Goal: Download file/media

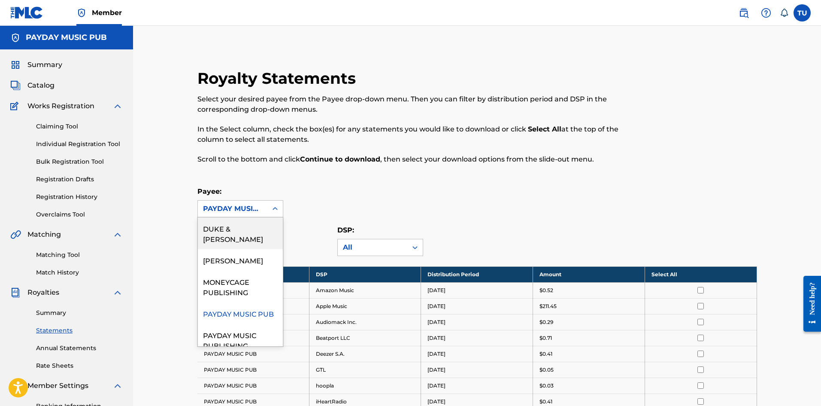
click at [249, 212] on div "PAYDAY MUSIC PUB" at bounding box center [232, 209] width 59 height 10
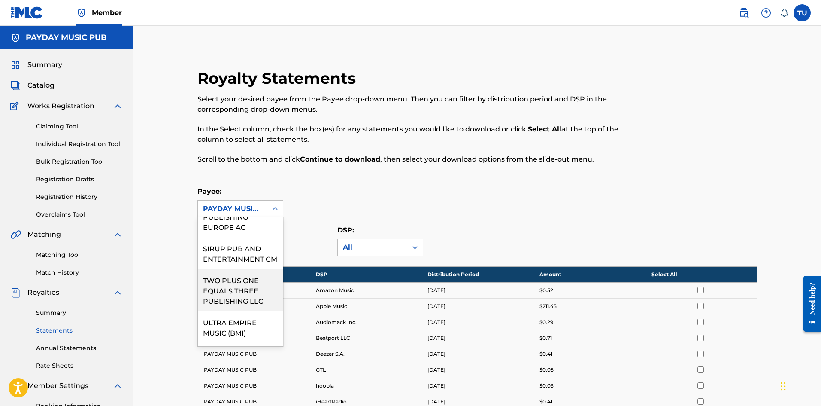
scroll to position [215, 0]
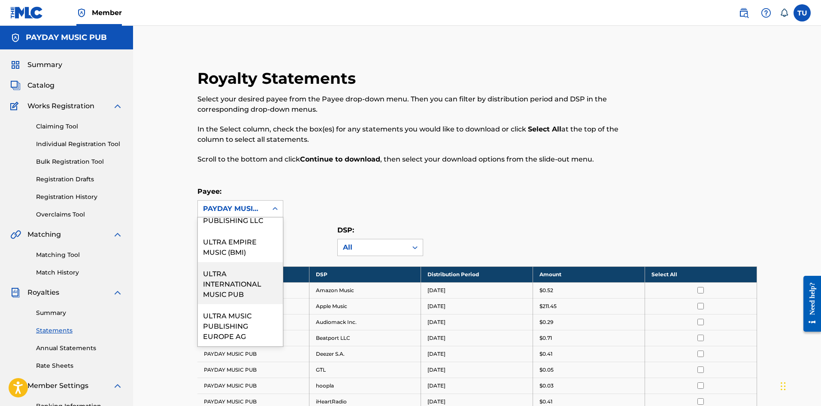
click at [245, 296] on div "ULTRA INTERNATIONAL MUSIC PUB" at bounding box center [240, 283] width 85 height 42
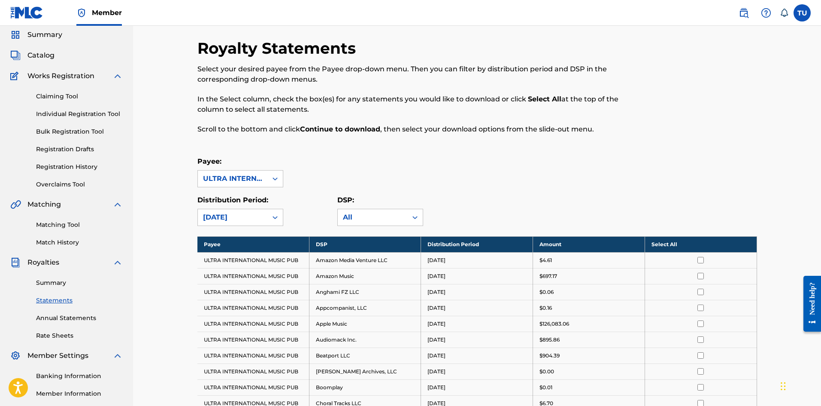
scroll to position [0, 0]
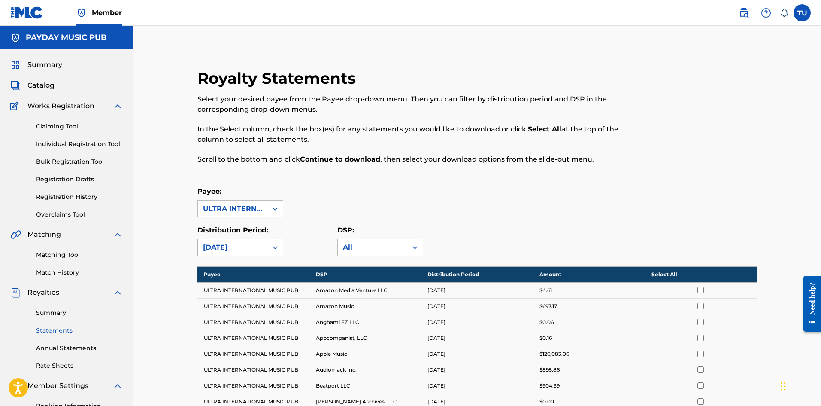
click at [234, 246] on div "[DATE]" at bounding box center [232, 247] width 59 height 10
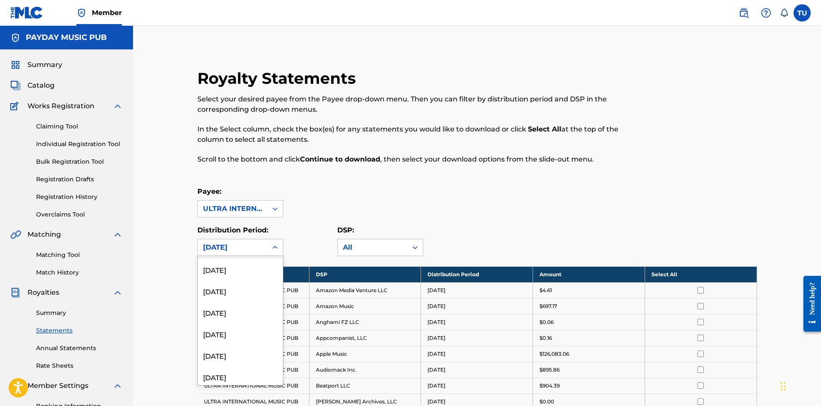
scroll to position [558, 0]
click at [247, 371] on div "[DATE]" at bounding box center [240, 373] width 85 height 21
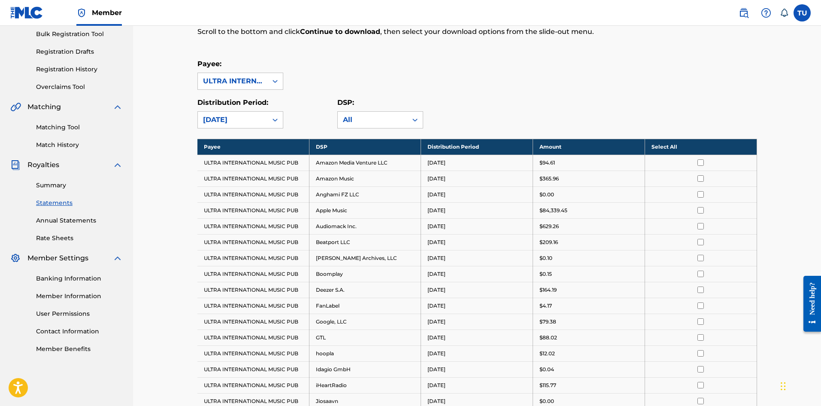
scroll to position [38, 0]
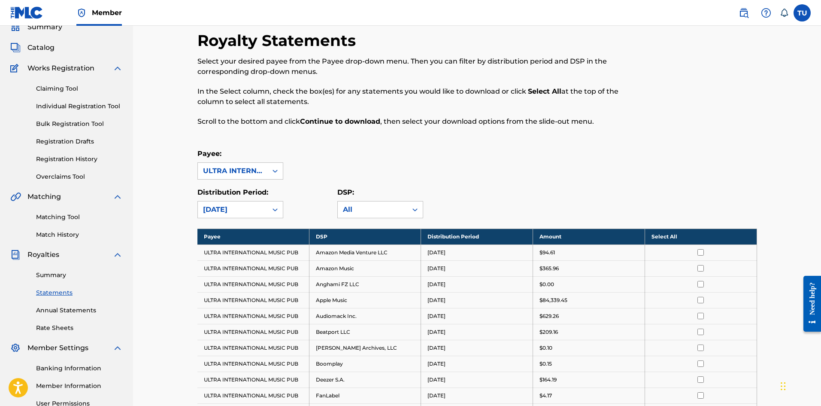
click at [665, 237] on th "Select All" at bounding box center [701, 236] width 112 height 16
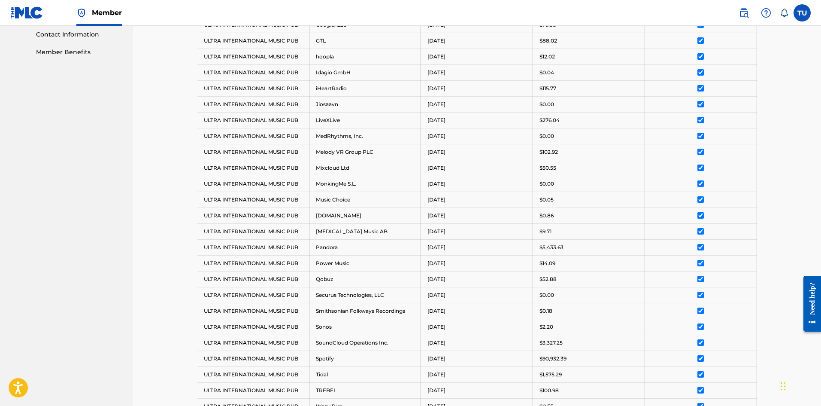
scroll to position [596, 0]
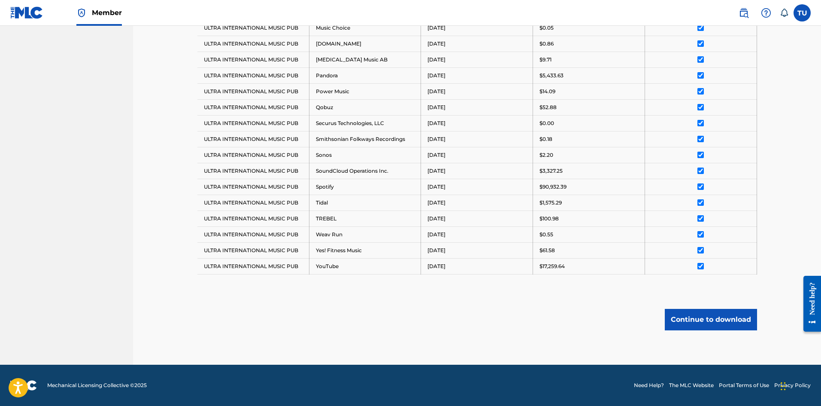
click at [719, 324] on button "Continue to download" at bounding box center [711, 319] width 92 height 21
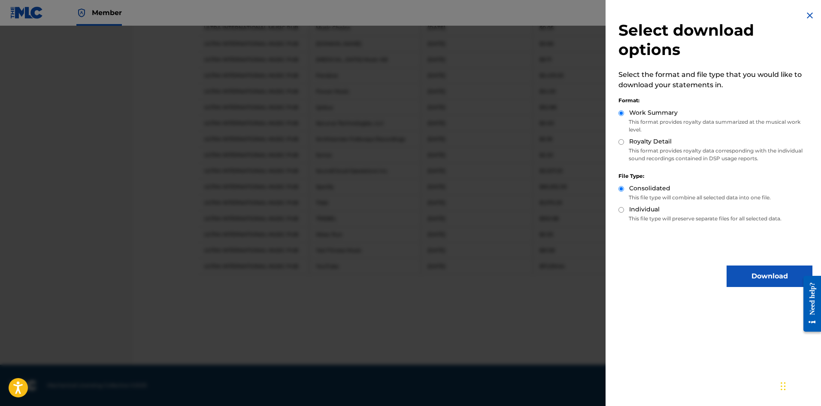
click at [622, 142] on input "Royalty Detail" at bounding box center [622, 142] width 6 height 6
radio input "true"
click at [766, 278] on button "Download" at bounding box center [770, 275] width 86 height 21
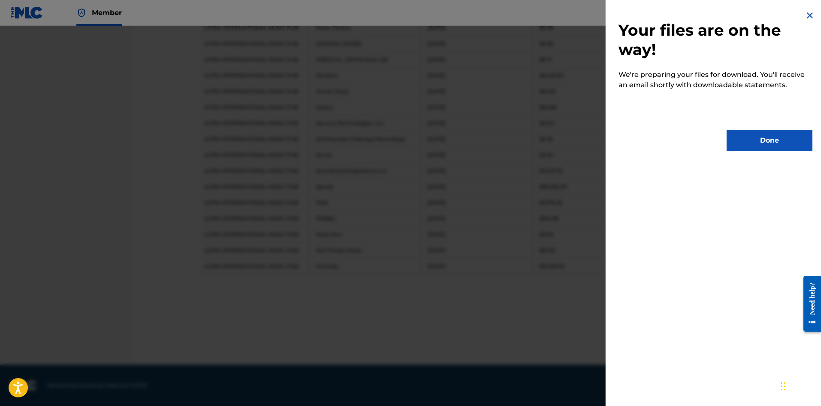
click at [742, 139] on button "Done" at bounding box center [770, 140] width 86 height 21
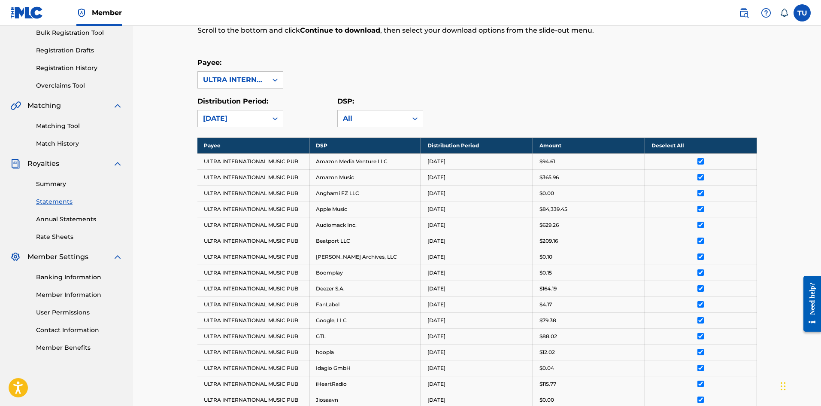
scroll to position [124, 0]
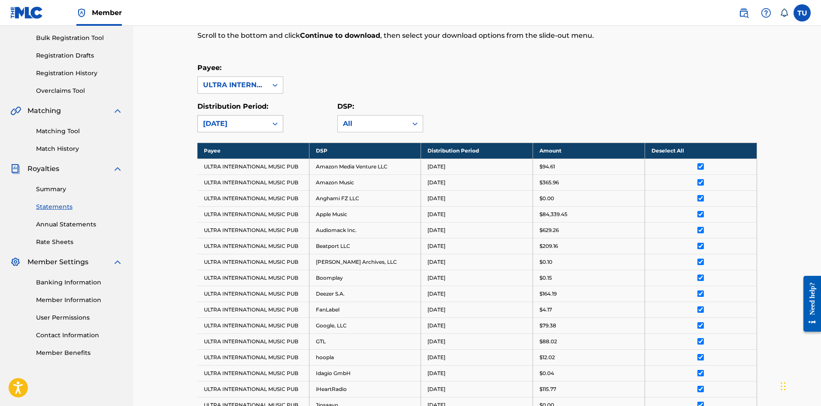
click at [212, 124] on div "[DATE]" at bounding box center [232, 124] width 59 height 10
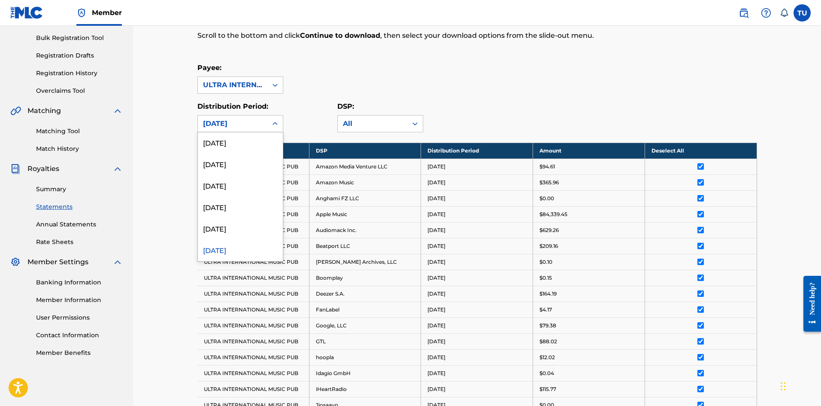
scroll to position [601, 0]
click at [237, 185] on div "[DATE]" at bounding box center [240, 185] width 85 height 21
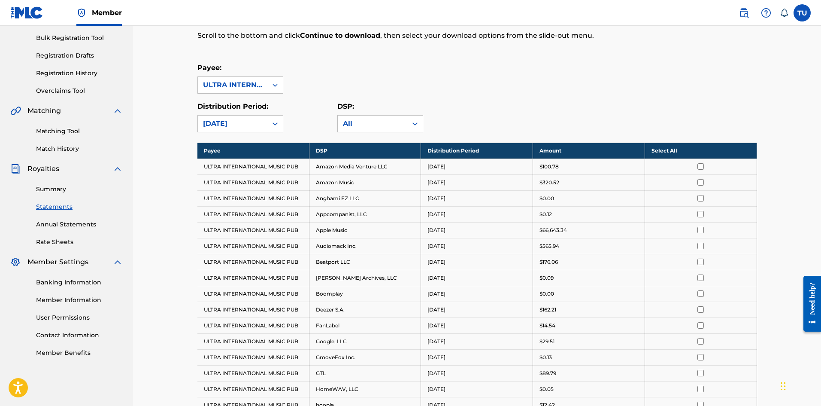
click at [659, 149] on th "Select All" at bounding box center [701, 151] width 112 height 16
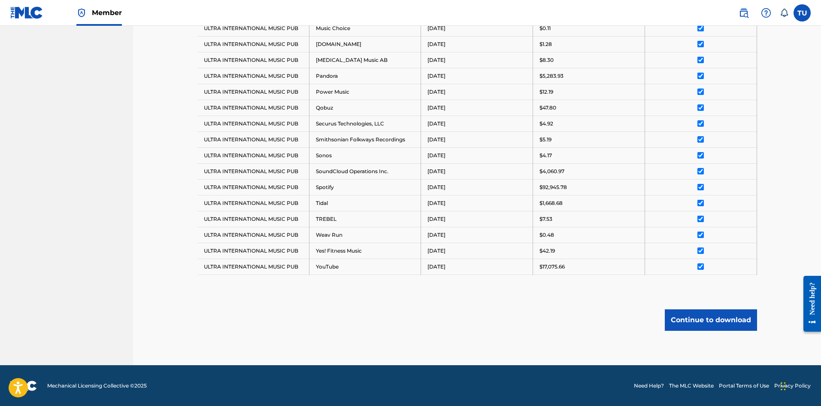
scroll to position [628, 0]
click at [730, 325] on button "Continue to download" at bounding box center [711, 319] width 92 height 21
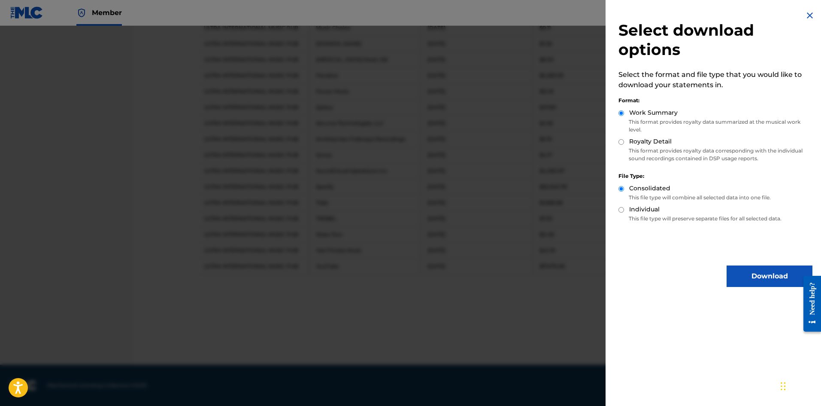
click at [623, 144] on input "Royalty Detail" at bounding box center [622, 142] width 6 height 6
radio input "true"
click at [742, 280] on button "Download" at bounding box center [770, 275] width 86 height 21
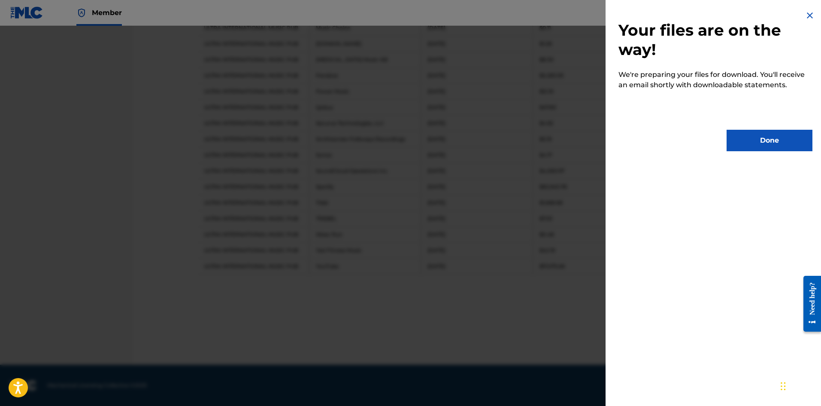
click at [783, 134] on button "Done" at bounding box center [770, 140] width 86 height 21
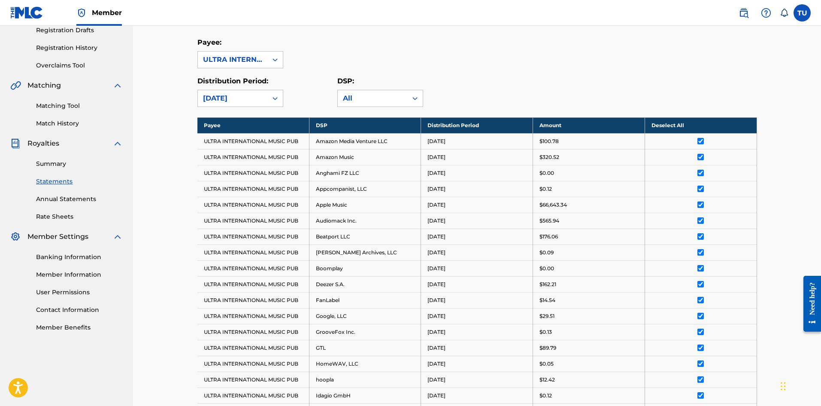
scroll to position [0, 0]
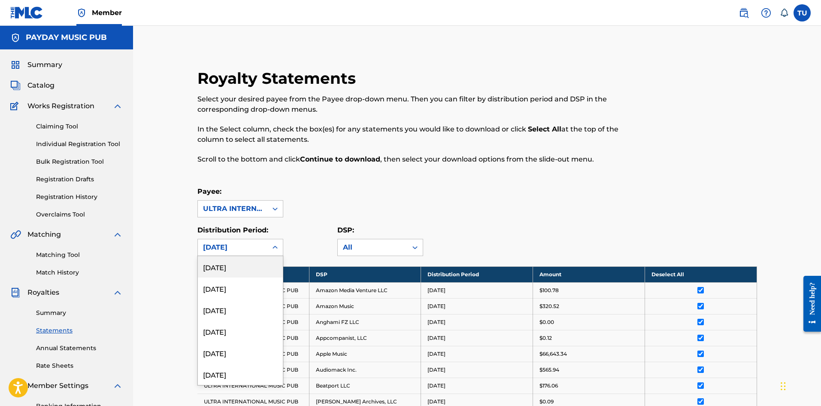
click at [227, 250] on div "[DATE]" at bounding box center [232, 247] width 59 height 10
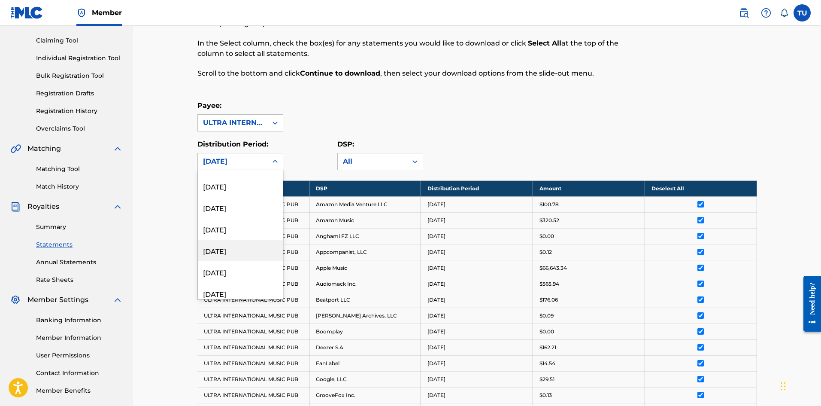
scroll to position [558, 0]
click at [229, 250] on div "[DATE]" at bounding box center [240, 244] width 85 height 21
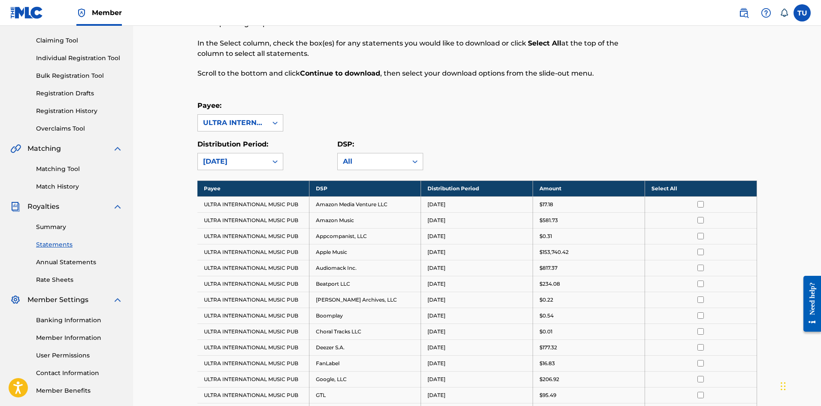
click at [663, 188] on th "Select All" at bounding box center [701, 188] width 112 height 16
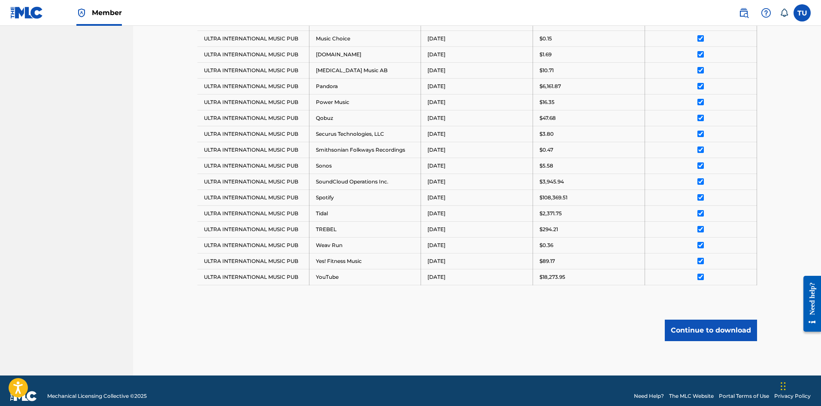
scroll to position [612, 0]
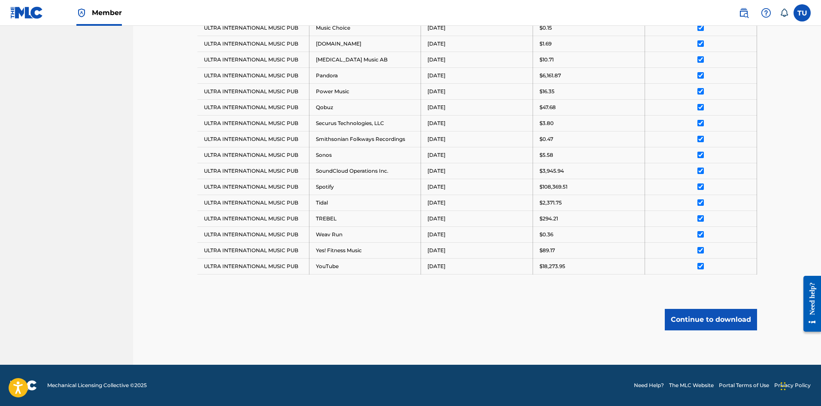
click at [721, 317] on button "Continue to download" at bounding box center [711, 319] width 92 height 21
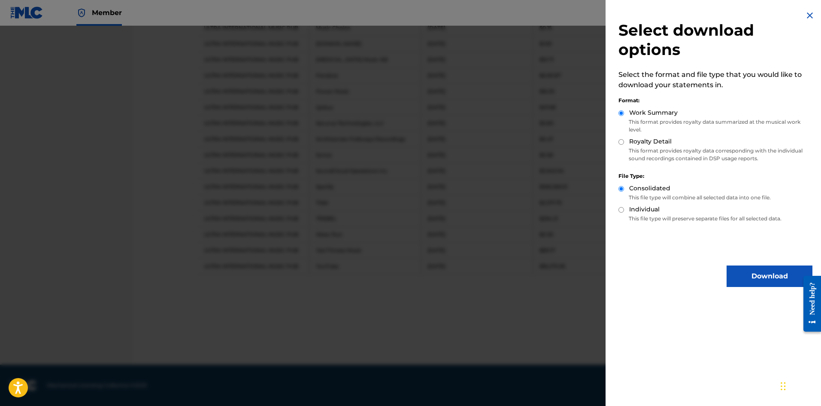
click at [622, 139] on input "Royalty Detail" at bounding box center [622, 142] width 6 height 6
radio input "true"
click at [753, 271] on button "Download" at bounding box center [770, 275] width 86 height 21
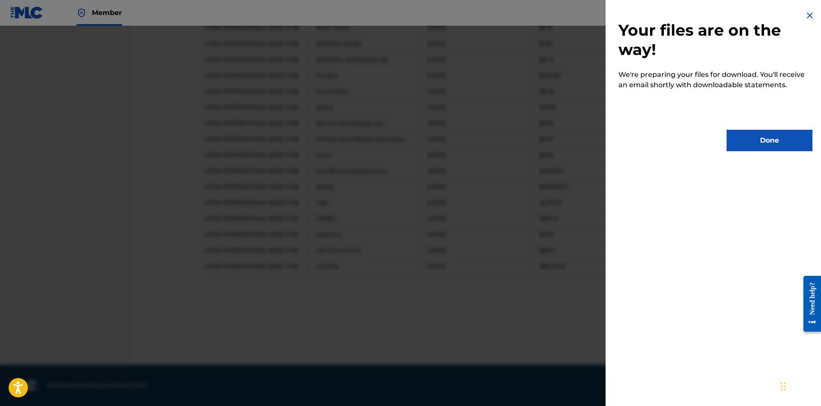
click at [749, 143] on button "Done" at bounding box center [770, 140] width 86 height 21
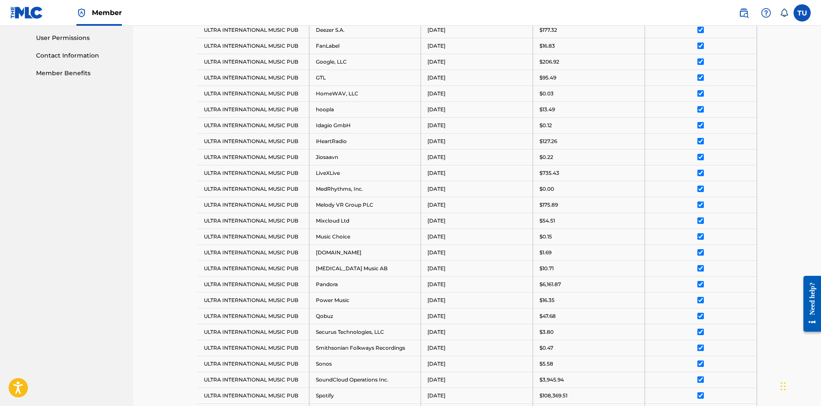
scroll to position [0, 0]
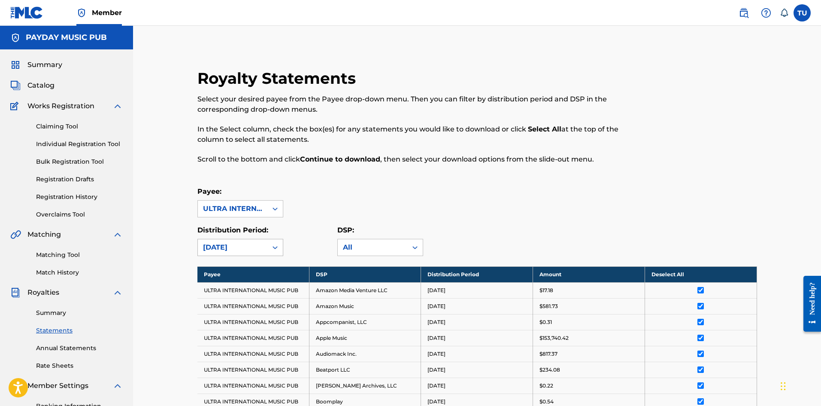
click at [243, 239] on div "[DATE]" at bounding box center [241, 247] width 86 height 17
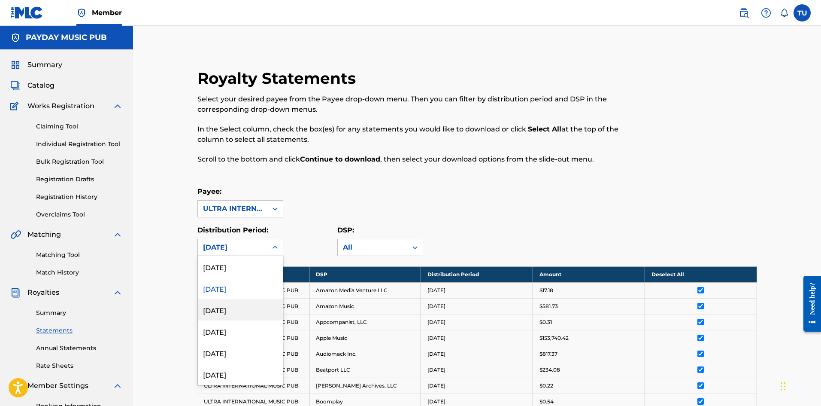
scroll to position [558, 0]
click at [234, 310] on div "[DATE]" at bounding box center [240, 309] width 85 height 21
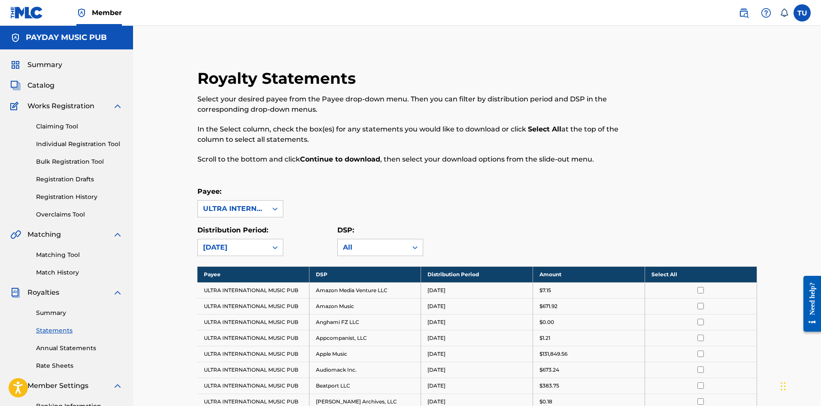
click at [674, 276] on th "Select All" at bounding box center [701, 274] width 112 height 16
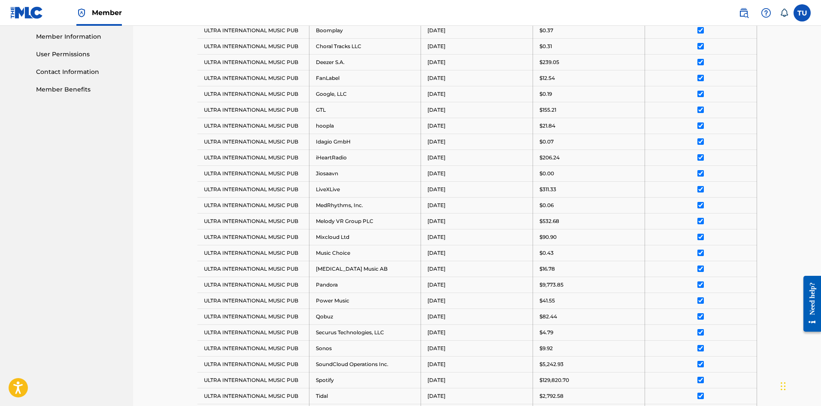
scroll to position [580, 0]
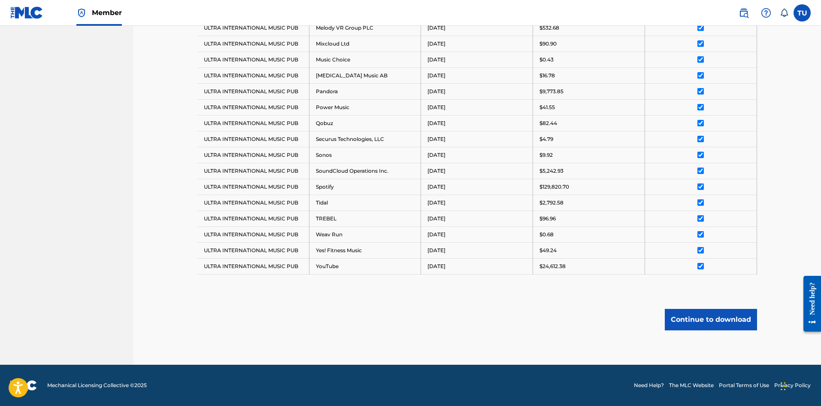
click at [700, 320] on button "Continue to download" at bounding box center [711, 319] width 92 height 21
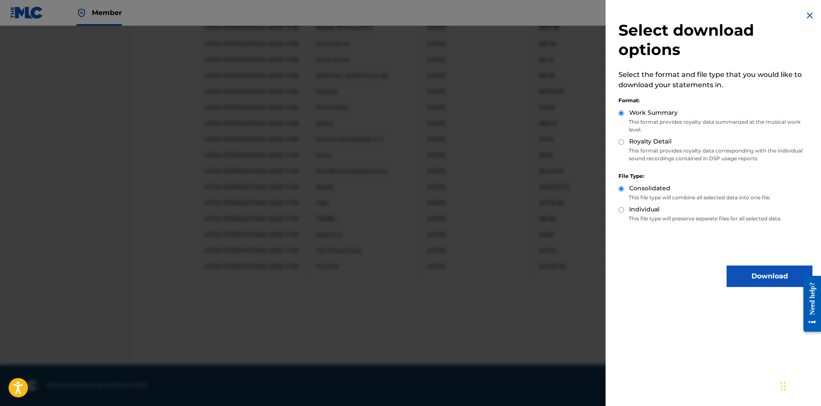
click at [623, 140] on input "Royalty Detail" at bounding box center [622, 142] width 6 height 6
radio input "true"
click at [760, 285] on button "Download" at bounding box center [770, 275] width 86 height 21
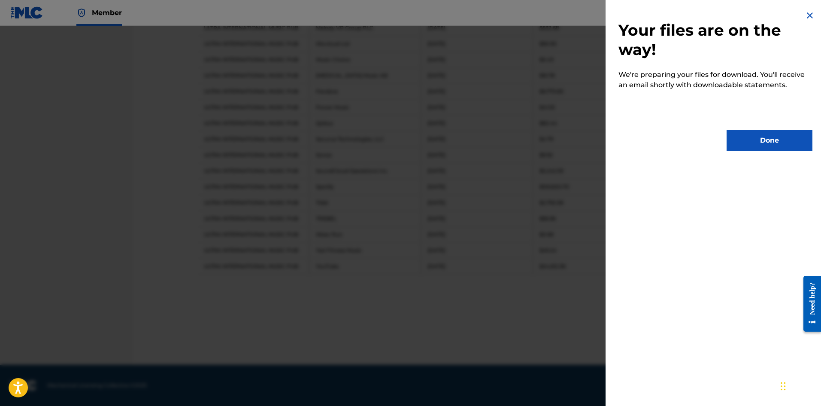
click at [734, 138] on button "Done" at bounding box center [770, 140] width 86 height 21
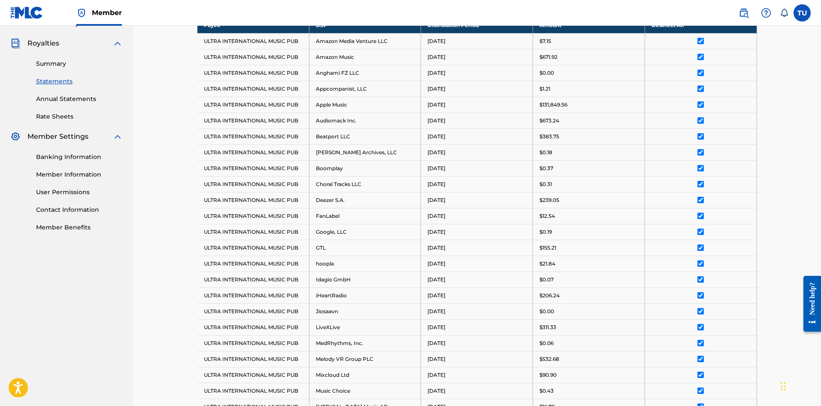
scroll to position [0, 0]
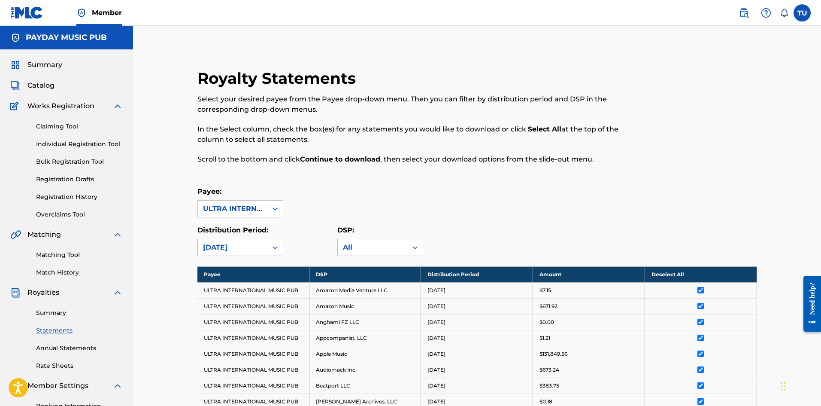
click at [243, 246] on div "[DATE]" at bounding box center [232, 247] width 59 height 10
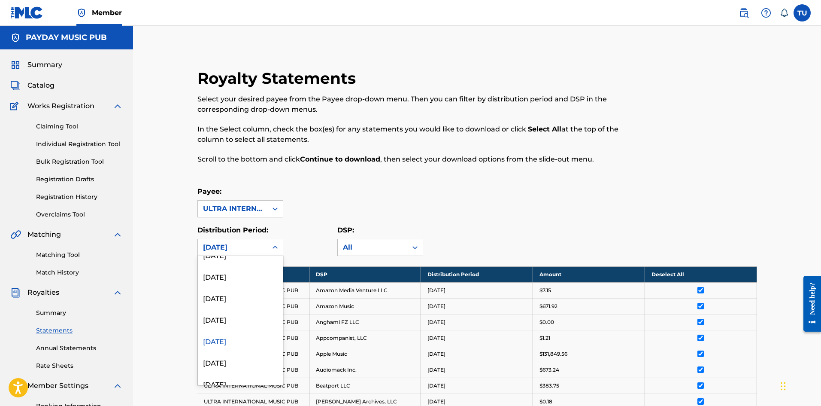
scroll to position [515, 0]
click at [244, 334] on div "[DATE]" at bounding box center [240, 330] width 85 height 21
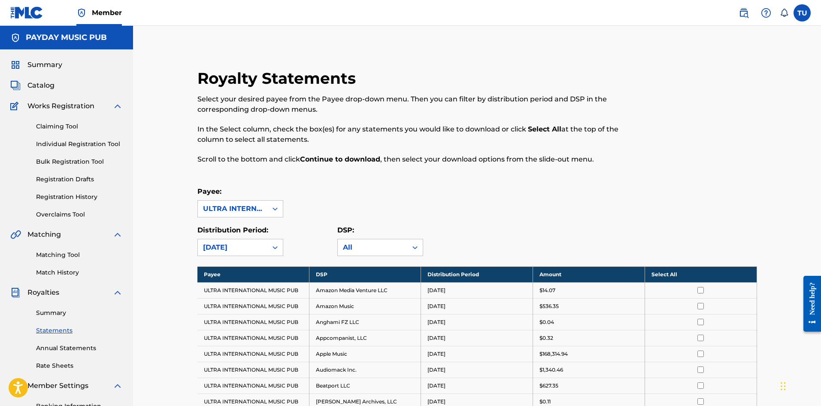
click at [667, 270] on th "Select All" at bounding box center [701, 274] width 112 height 16
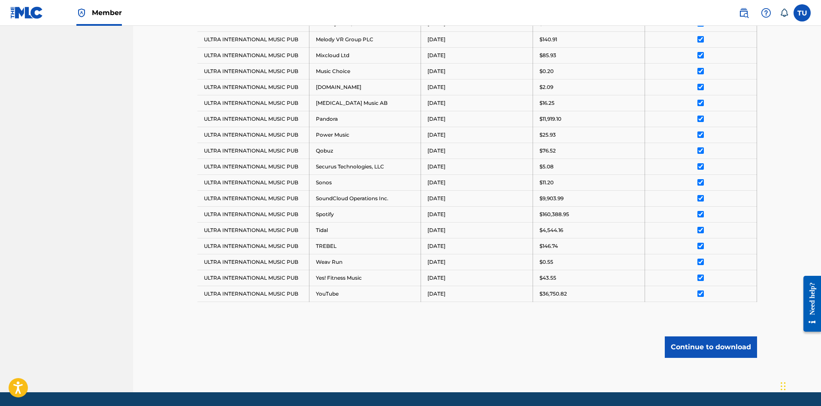
scroll to position [612, 0]
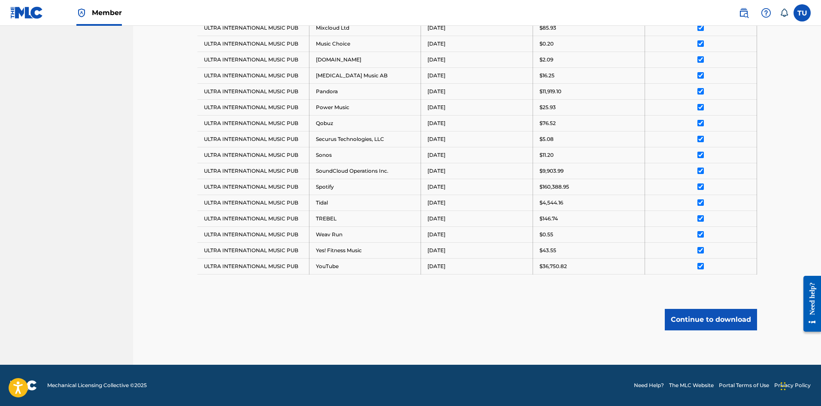
click at [692, 322] on button "Continue to download" at bounding box center [711, 319] width 92 height 21
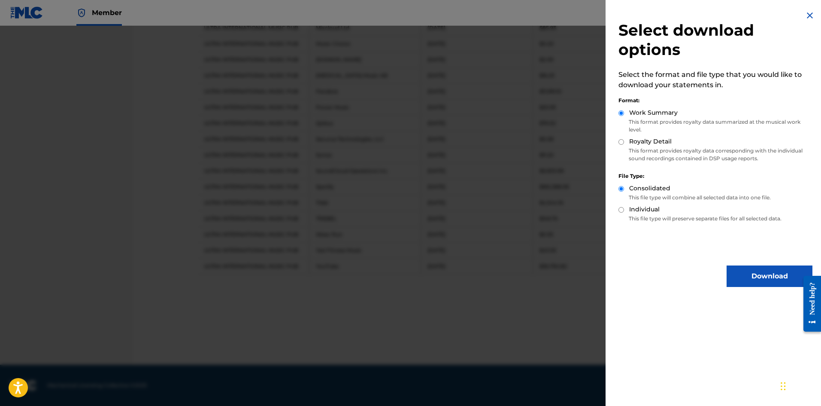
click at [622, 143] on input "Royalty Detail" at bounding box center [622, 142] width 6 height 6
radio input "true"
click at [773, 279] on button "Download" at bounding box center [770, 275] width 86 height 21
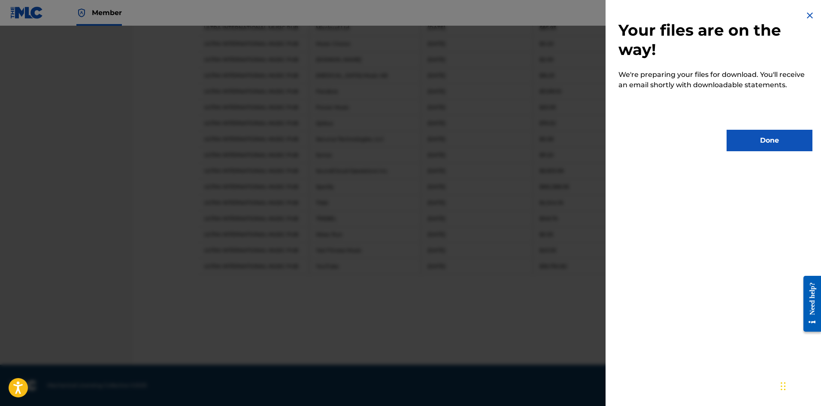
click at [757, 134] on button "Done" at bounding box center [770, 140] width 86 height 21
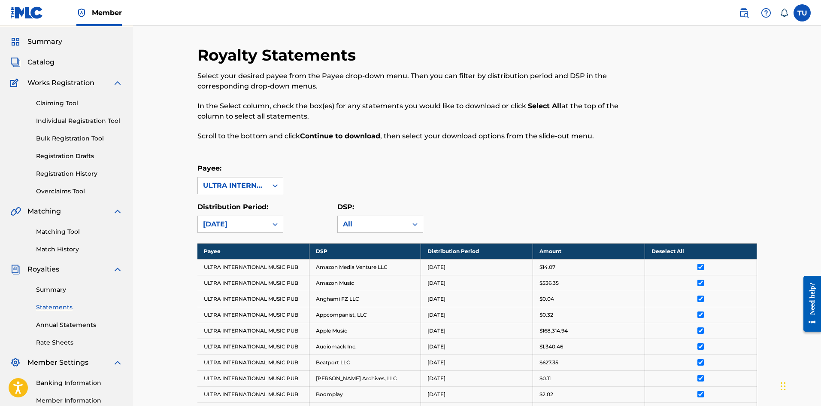
scroll to position [0, 0]
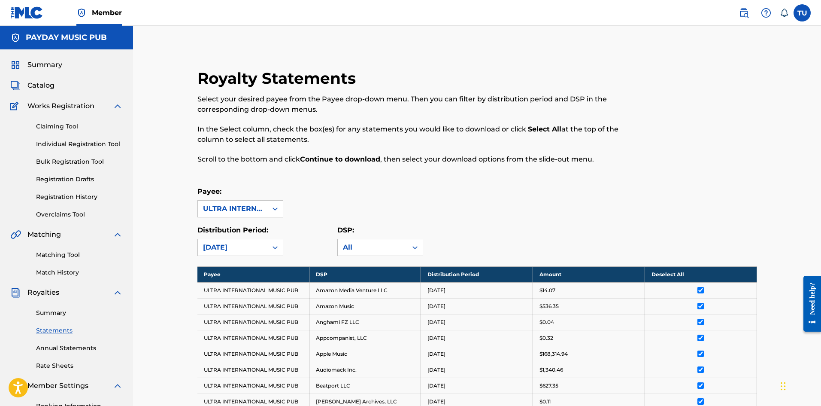
click at [231, 237] on div "Distribution Period: [DATE]" at bounding box center [241, 240] width 86 height 31
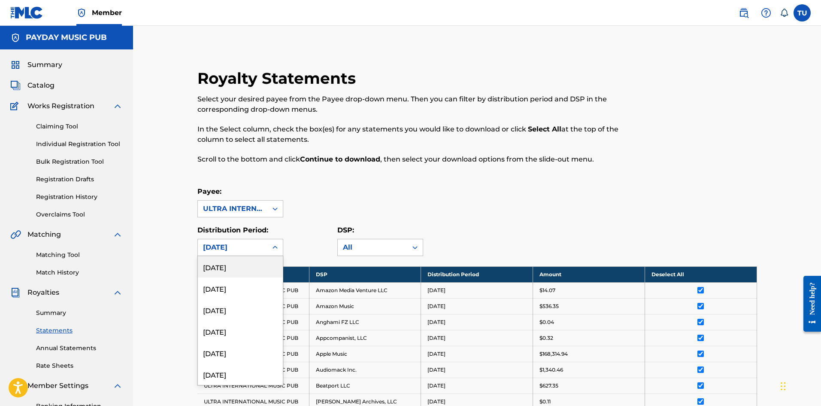
click at [226, 242] on div "[DATE]" at bounding box center [232, 247] width 59 height 10
click at [234, 309] on div "[DATE]" at bounding box center [240, 309] width 85 height 21
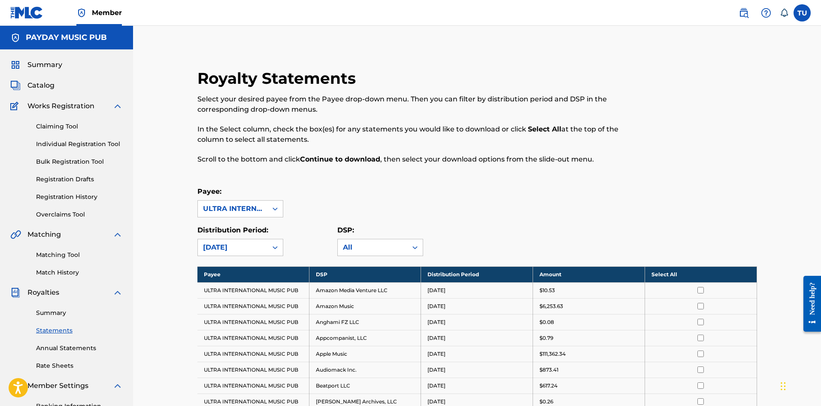
click at [677, 278] on th "Select All" at bounding box center [701, 274] width 112 height 16
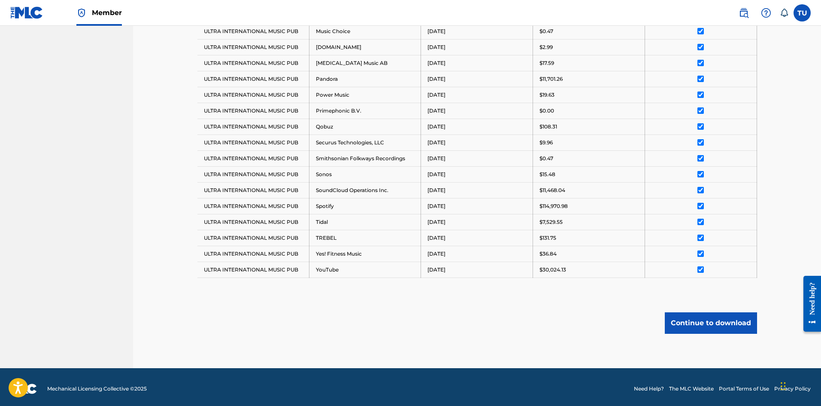
scroll to position [660, 0]
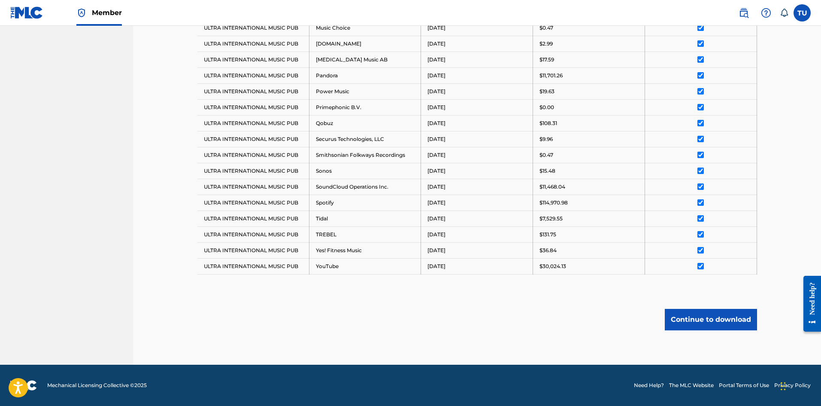
click at [705, 324] on button "Continue to download" at bounding box center [711, 319] width 92 height 21
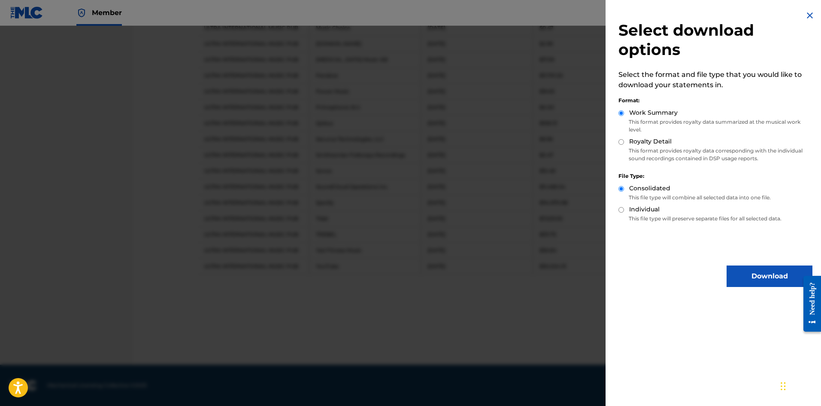
click at [621, 144] on input "Royalty Detail" at bounding box center [622, 142] width 6 height 6
radio input "true"
click at [760, 276] on button "Download" at bounding box center [770, 275] width 86 height 21
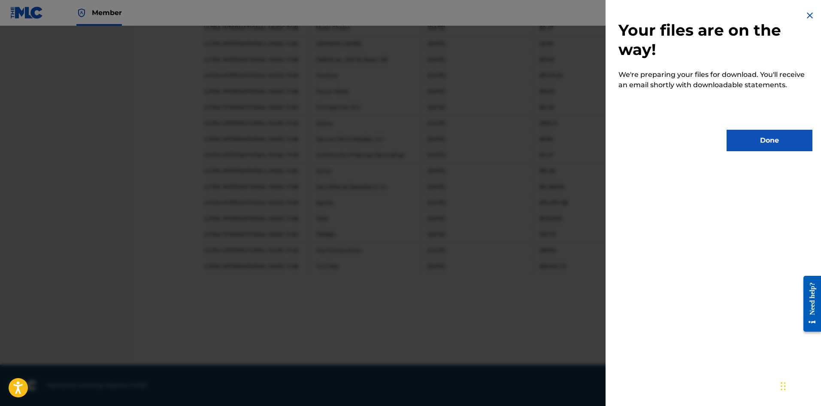
click at [755, 148] on button "Done" at bounding box center [770, 140] width 86 height 21
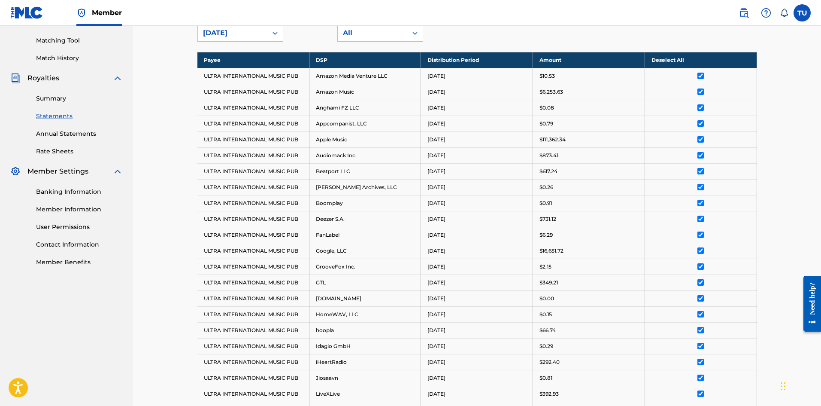
scroll to position [0, 0]
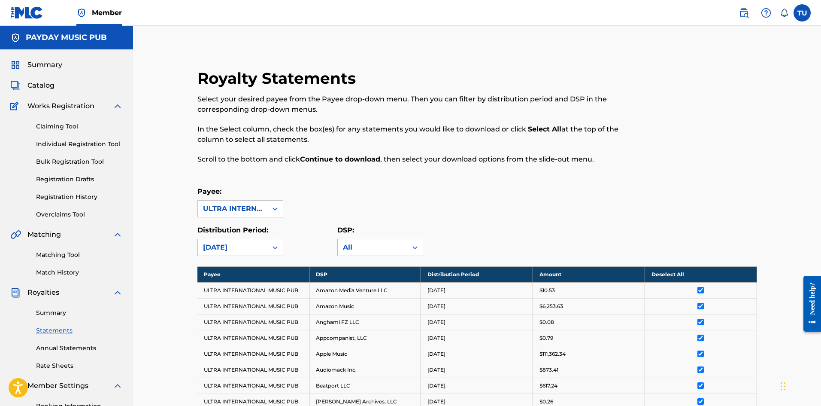
click at [34, 63] on span "Summary" at bounding box center [44, 65] width 35 height 10
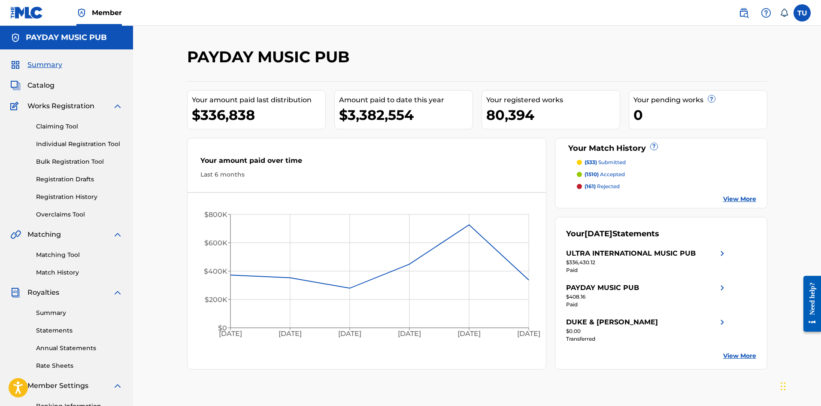
click at [744, 9] on img at bounding box center [744, 13] width 10 height 10
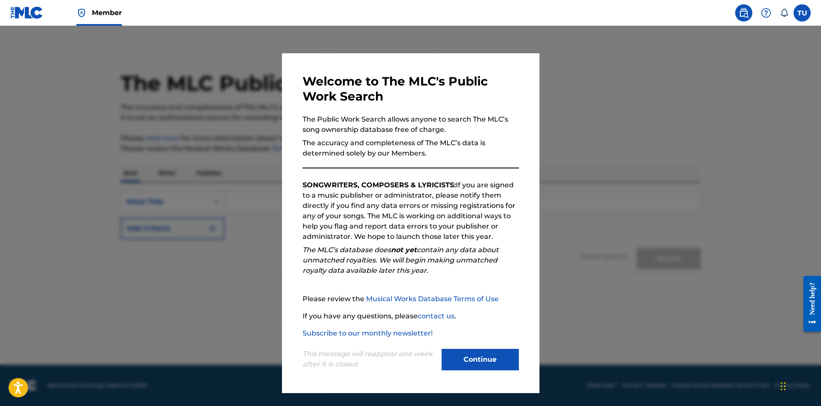
click at [502, 360] on button "Continue" at bounding box center [480, 359] width 77 height 21
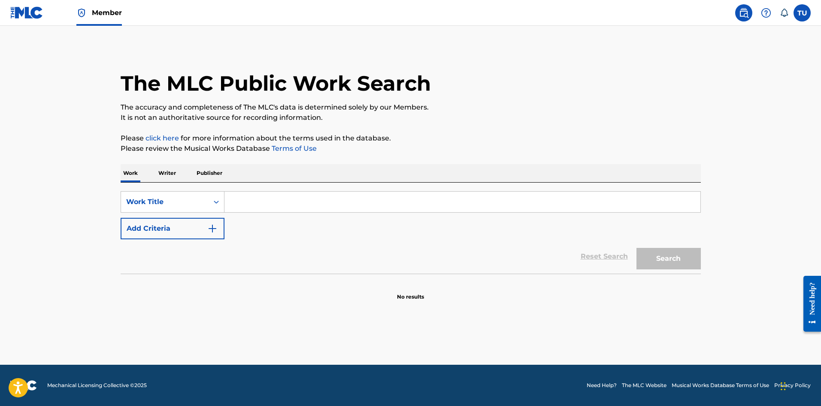
click at [261, 205] on input "Search Form" at bounding box center [463, 201] width 476 height 21
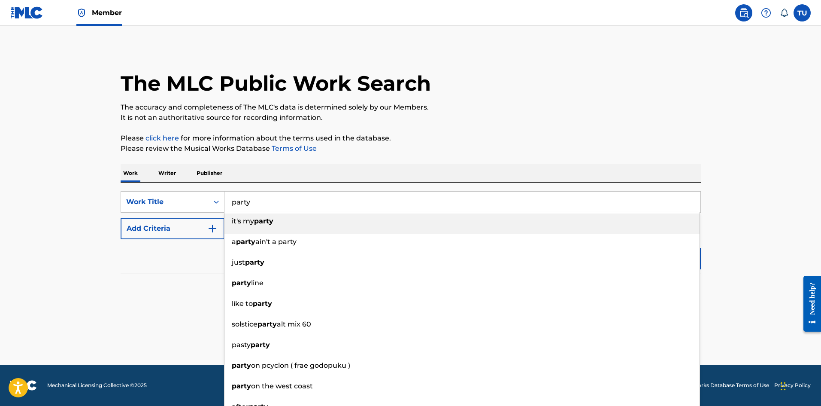
type input "party"
click at [164, 167] on p "Writer" at bounding box center [167, 173] width 23 height 18
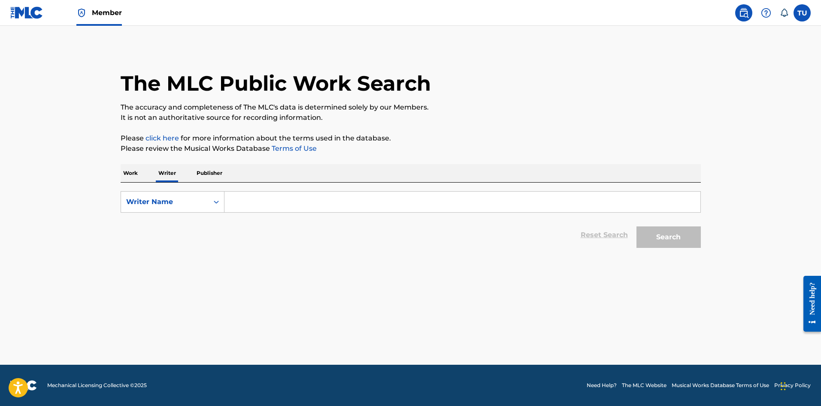
click at [132, 170] on p "Work" at bounding box center [131, 173] width 20 height 18
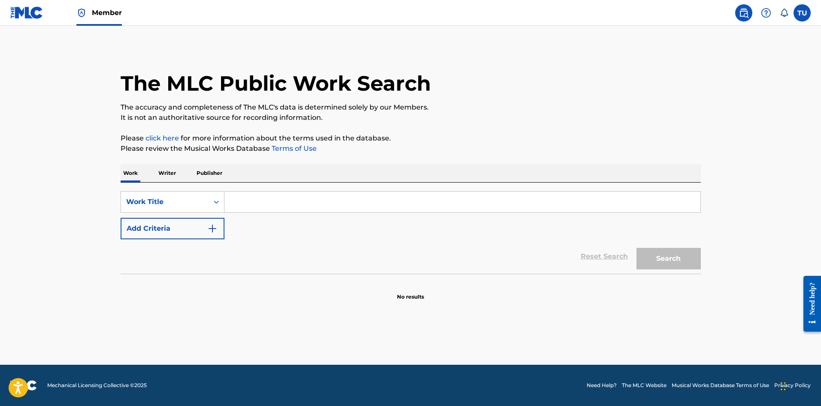
click at [249, 205] on input "Search Form" at bounding box center [463, 201] width 476 height 21
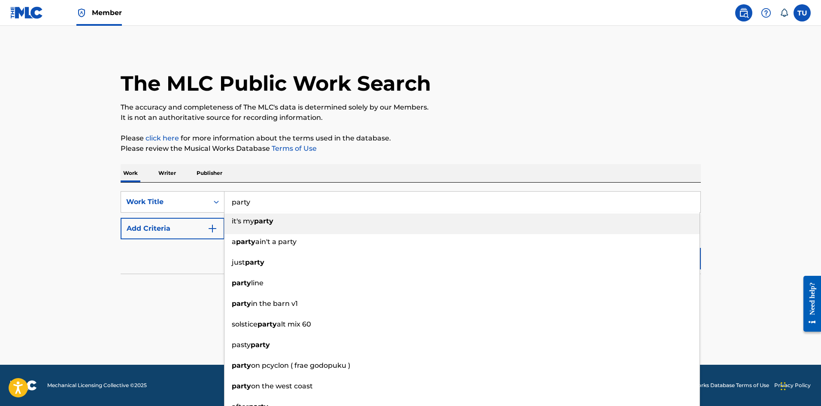
type input "party"
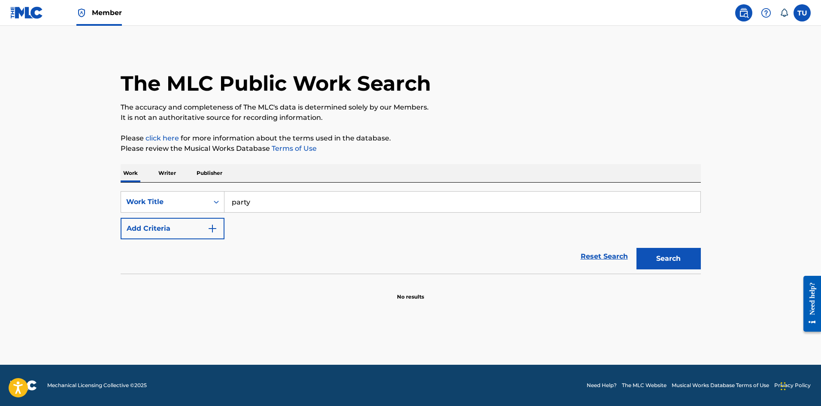
click at [167, 220] on button "Add Criteria" at bounding box center [173, 228] width 104 height 21
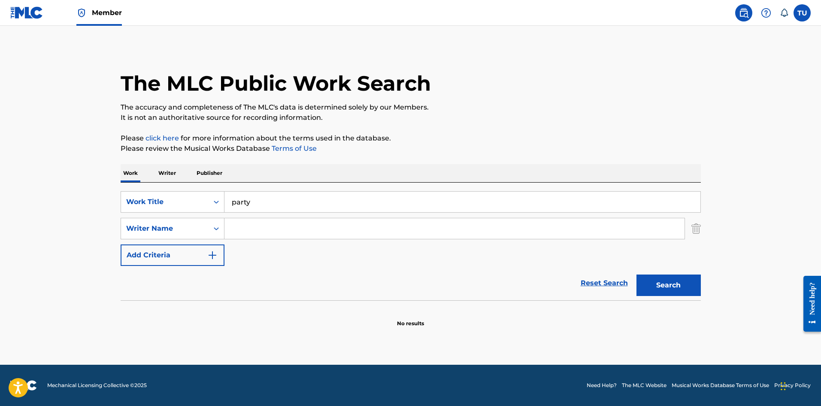
drag, startPoint x: 265, startPoint y: 223, endPoint x: 366, endPoint y: 2, distance: 243.1
click at [265, 223] on input "Search Form" at bounding box center [455, 228] width 460 height 21
paste input "Montague"
type input "Montague"
click at [637, 274] on button "Search" at bounding box center [669, 284] width 64 height 21
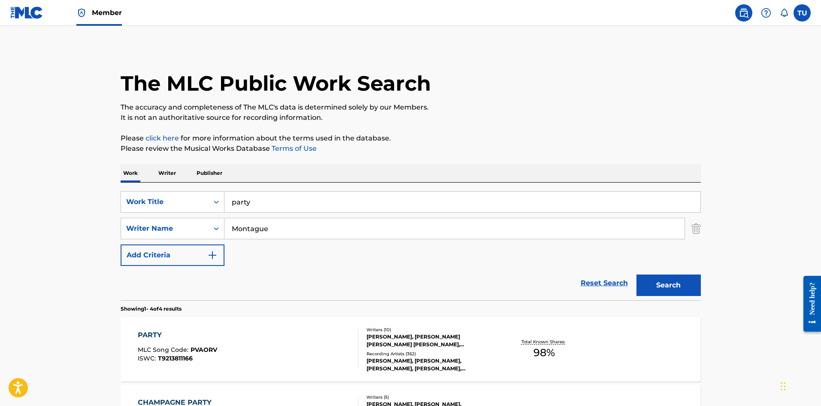
click at [453, 330] on div "Writers ( 10 )" at bounding box center [432, 329] width 130 height 6
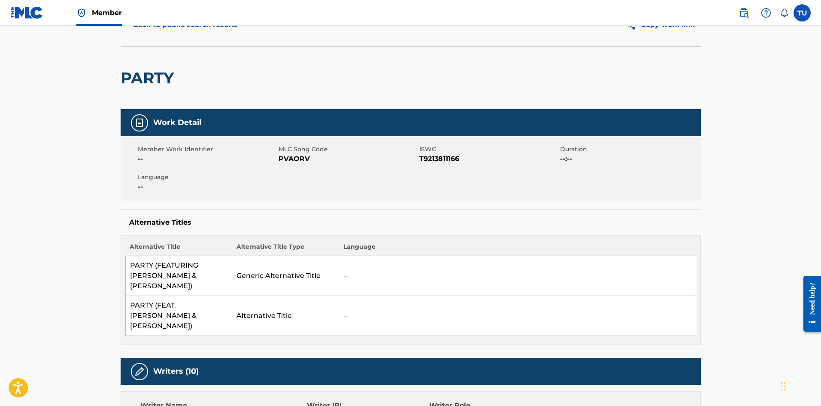
scroll to position [43, 0]
